Goal: Check status: Check status

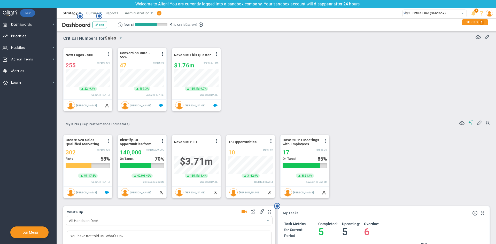
click at [76, 13] on span "Strategy" at bounding box center [70, 13] width 15 height 4
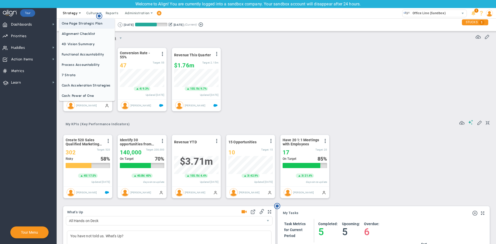
click at [80, 25] on span "One Page Strategic Plan" at bounding box center [87, 23] width 56 height 10
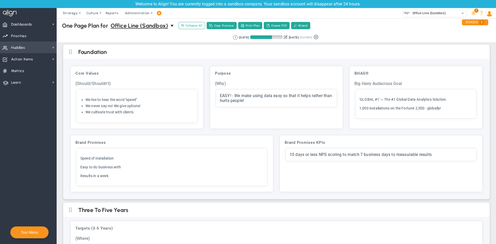
click at [26, 52] on span "Huddles Huddles" at bounding box center [28, 48] width 57 height 12
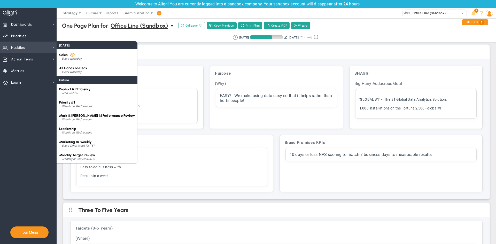
click at [30, 47] on span "Huddles Huddles" at bounding box center [28, 48] width 57 height 12
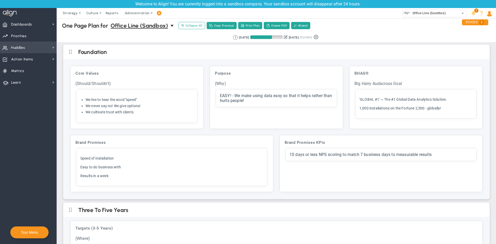
click at [42, 49] on span "Huddles Huddles" at bounding box center [28, 48] width 57 height 12
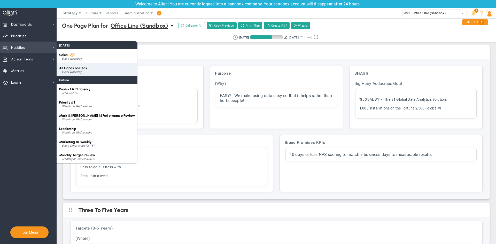
click at [74, 71] on div "Every weekday" at bounding box center [98, 72] width 73 height 3
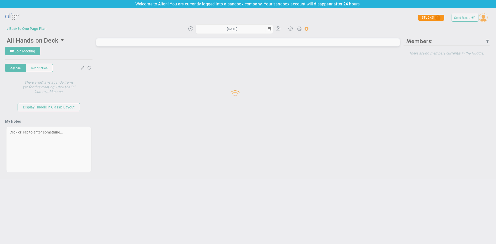
type input "[DATE]"
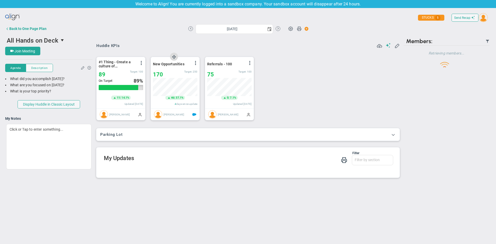
scroll to position [258566, 258540]
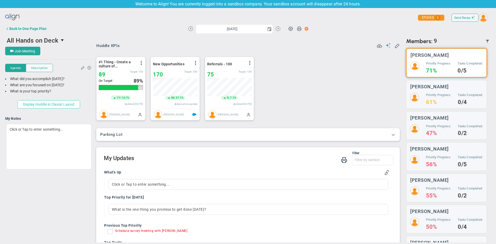
click at [51, 106] on button "Display Huddle in Classic Layout" at bounding box center [49, 104] width 63 height 8
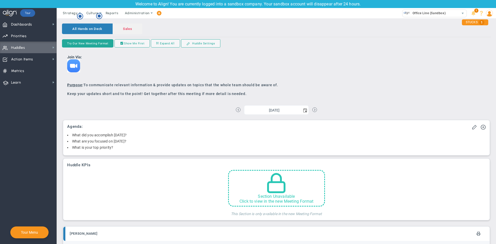
click at [289, 187] on div "Section Unavailable Click to view in the new Meeting Format" at bounding box center [276, 188] width 97 height 37
click at [278, 187] on span at bounding box center [277, 182] width 22 height 22
click at [249, 202] on div "Section Unavailable Click to view in the new Meeting Format" at bounding box center [276, 199] width 95 height 10
click at [94, 42] on button "Try Our New Meeting Format" at bounding box center [87, 43] width 51 height 8
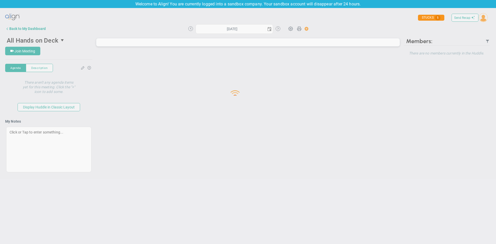
type input "[DATE]"
